Goal: Check status: Check status

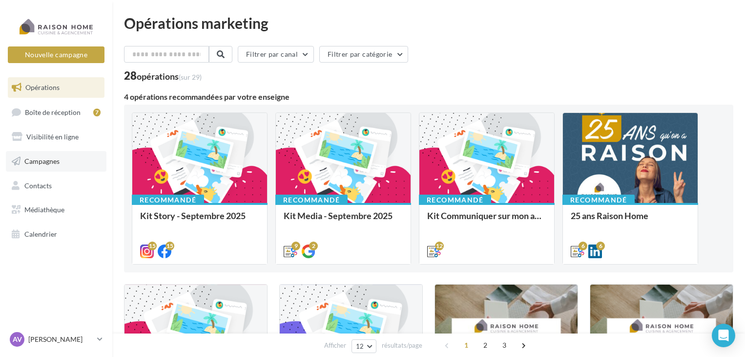
click at [49, 157] on span "Campagnes" at bounding box center [41, 161] width 35 height 8
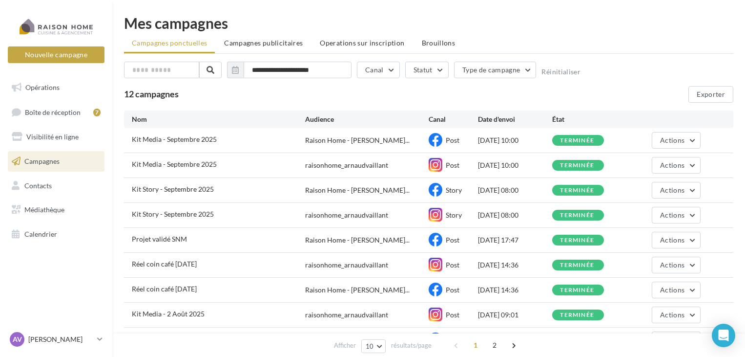
click at [266, 45] on span "Campagnes publicitaires" at bounding box center [263, 43] width 79 height 8
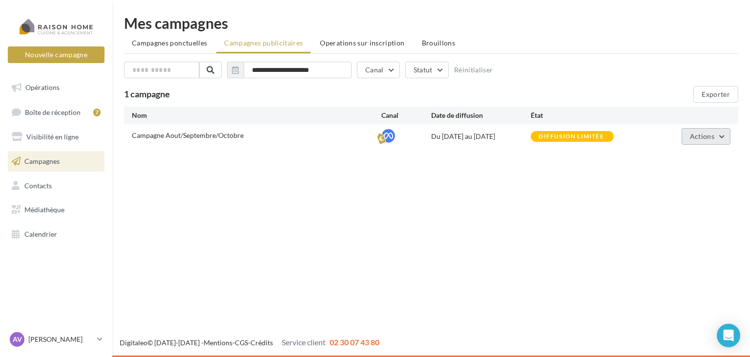
click at [724, 140] on button "Actions" at bounding box center [706, 136] width 49 height 17
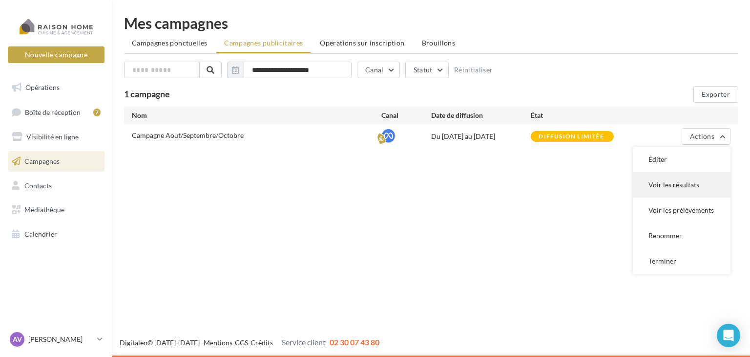
click at [708, 189] on button "Voir les résultats" at bounding box center [682, 184] width 98 height 25
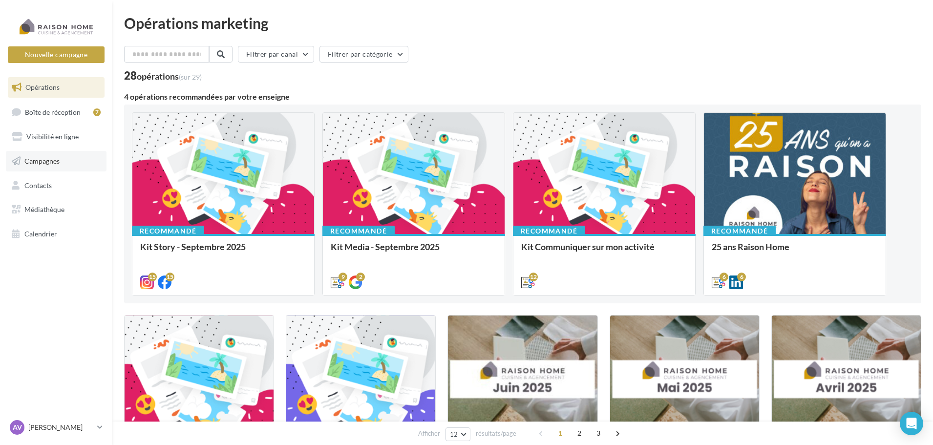
click at [41, 155] on link "Campagnes" at bounding box center [56, 161] width 101 height 21
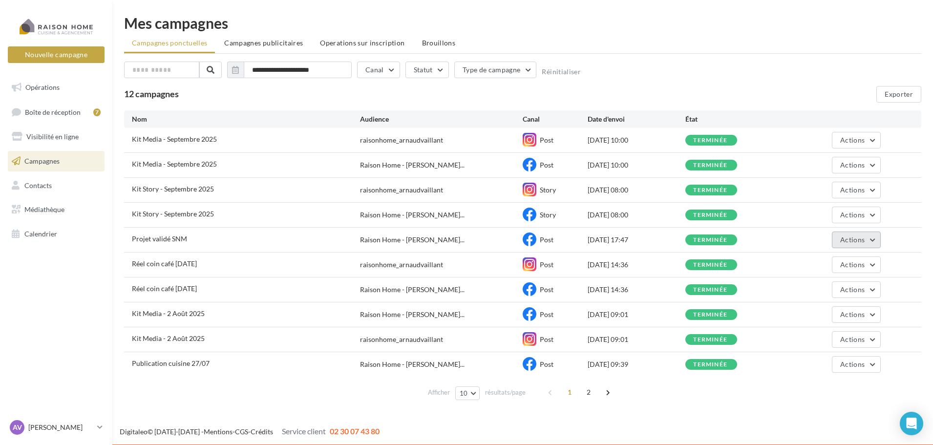
click at [874, 242] on button "Actions" at bounding box center [856, 239] width 49 height 17
click at [859, 262] on button "Voir les résultats" at bounding box center [832, 262] width 98 height 25
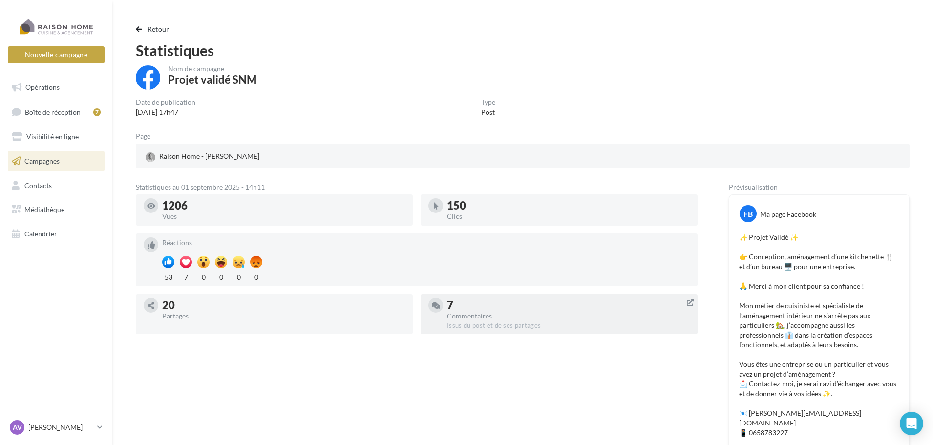
click at [490, 315] on div "Commentaires" at bounding box center [568, 316] width 243 height 7
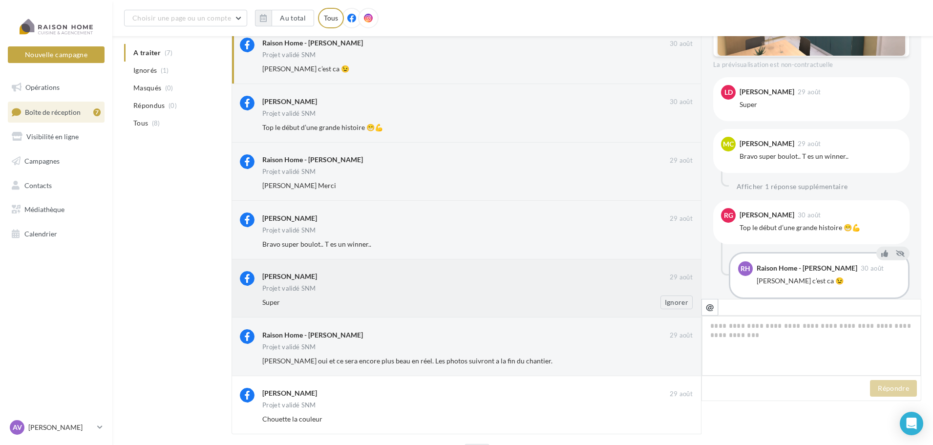
scroll to position [525, 0]
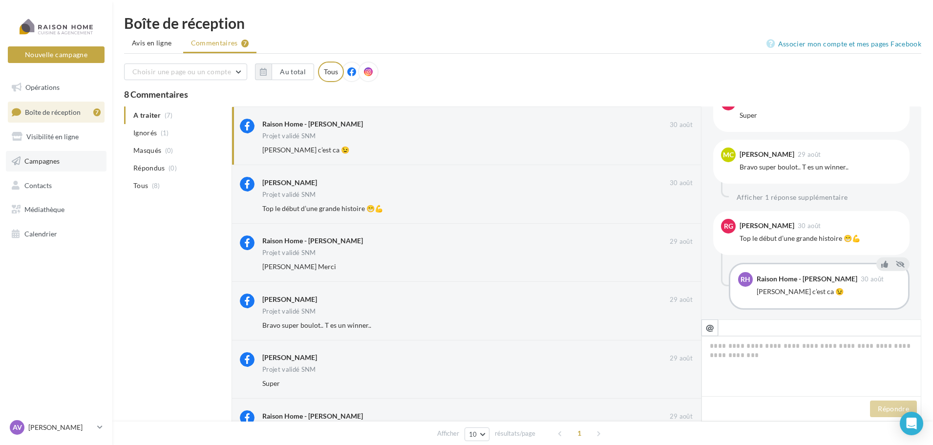
click at [41, 167] on link "Campagnes" at bounding box center [56, 161] width 101 height 21
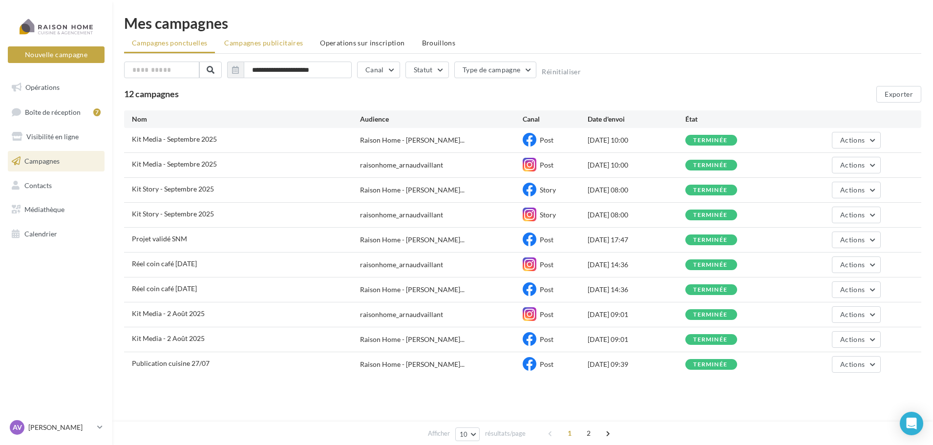
click at [289, 42] on span "Campagnes publicitaires" at bounding box center [263, 43] width 79 height 8
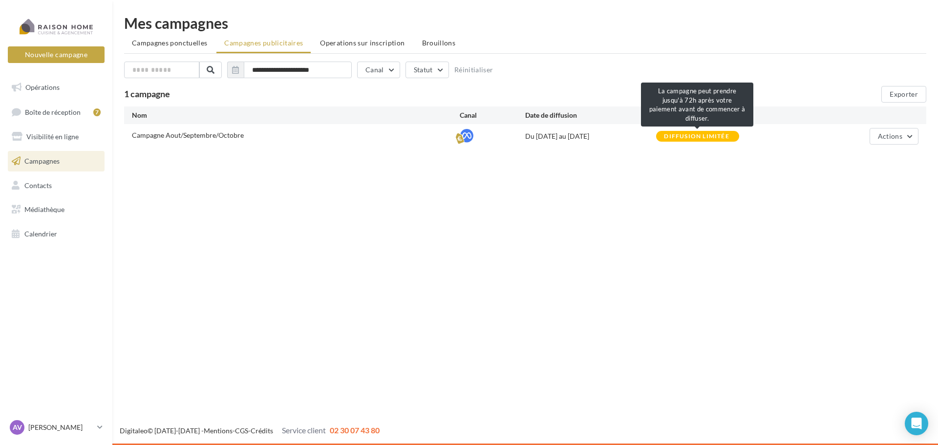
click at [712, 136] on div "Diffusion limitée" at bounding box center [696, 136] width 65 height 6
